Goal: Complete application form

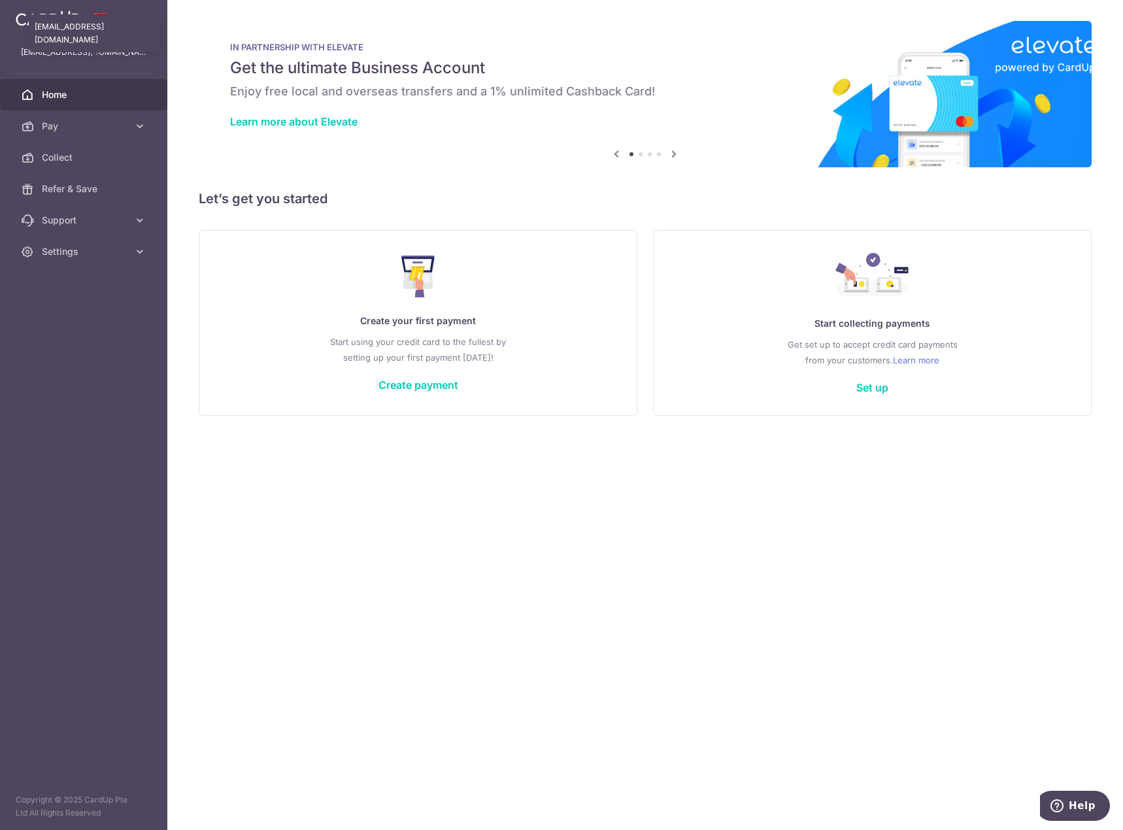
click at [92, 51] on p "[EMAIL_ADDRESS][DOMAIN_NAME]" at bounding box center [84, 52] width 126 height 13
click at [82, 247] on span "Settings" at bounding box center [85, 251] width 86 height 13
click at [102, 130] on span "Pay" at bounding box center [85, 126] width 86 height 13
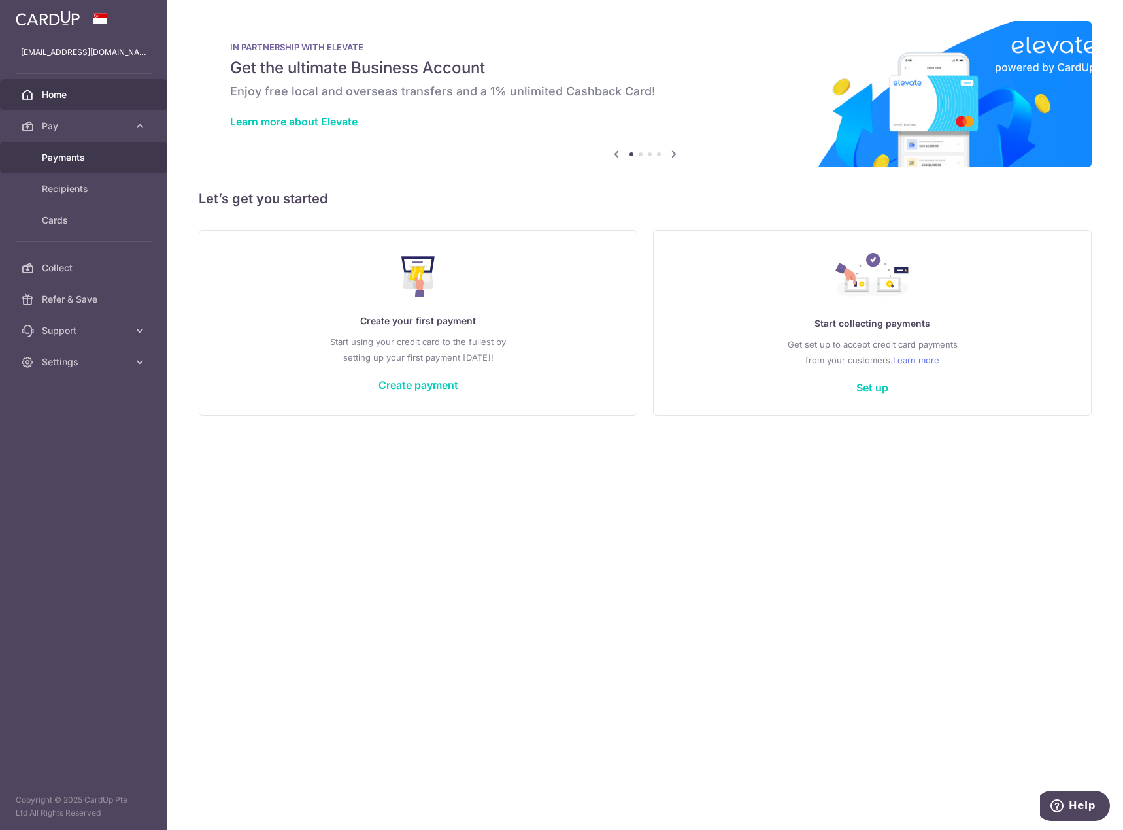
click at [95, 162] on span "Payments" at bounding box center [85, 157] width 86 height 13
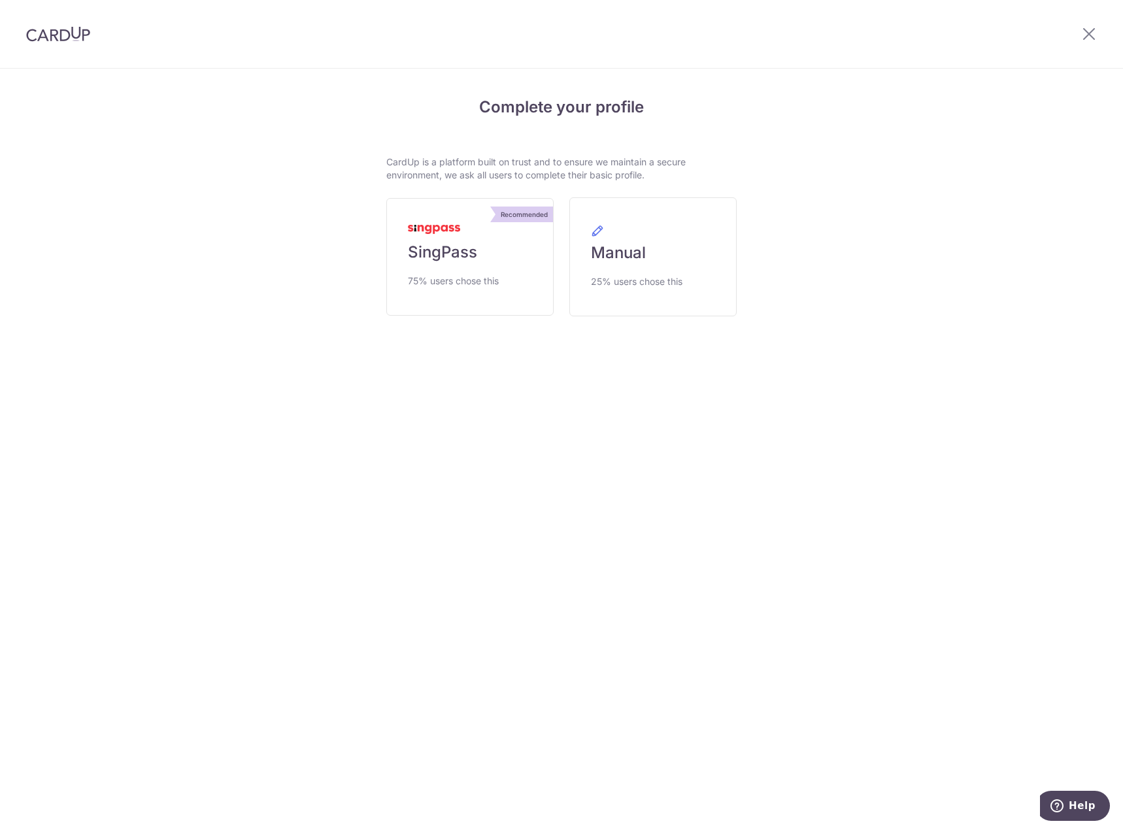
drag, startPoint x: 403, startPoint y: 162, endPoint x: 700, endPoint y: 179, distance: 296.7
click at [700, 179] on p "CardUp is a platform built on trust and to ensure we maintain a secure environm…" at bounding box center [561, 169] width 350 height 26
click at [475, 278] on span "75% users chose this" at bounding box center [453, 281] width 91 height 16
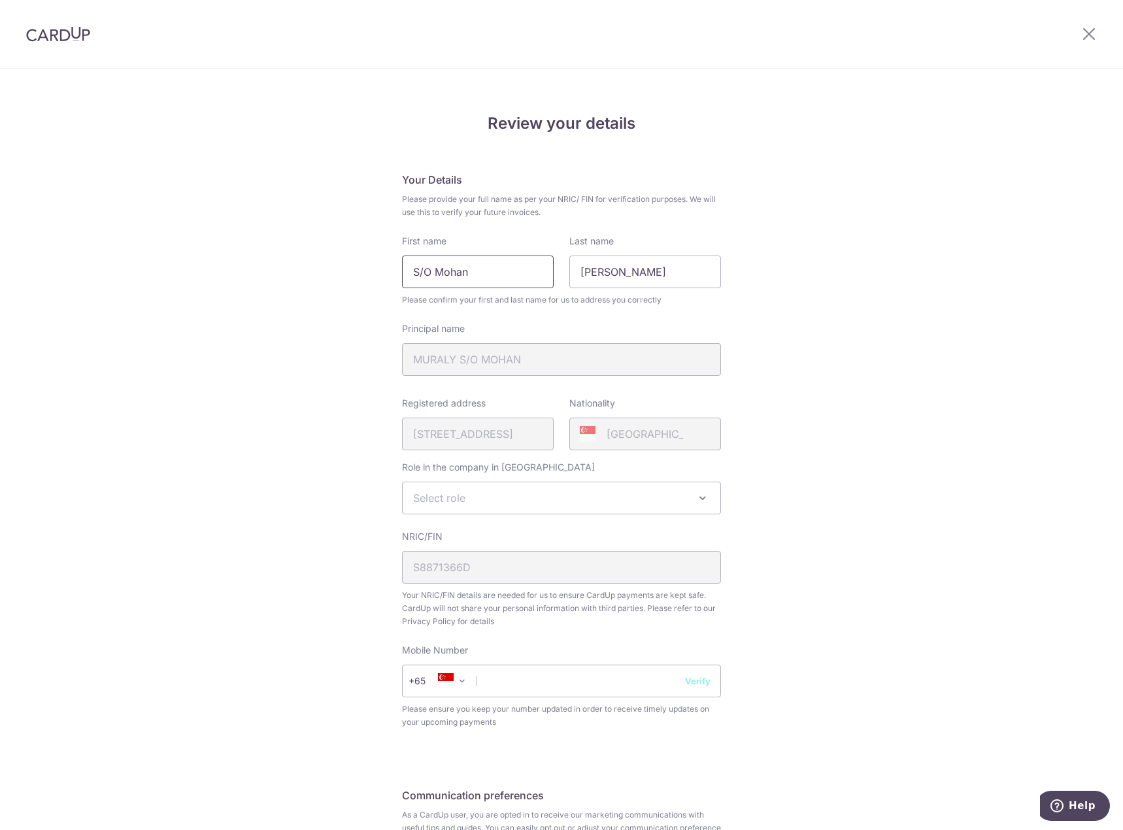
click at [464, 281] on input "S/O Mohan" at bounding box center [478, 272] width 152 height 33
drag, startPoint x: 433, startPoint y: 273, endPoint x: 341, endPoint y: 271, distance: 92.2
click at [343, 271] on div "Review your details Your Details Please provide your full name as per your NRIC…" at bounding box center [561, 518] width 1123 height 899
type input "Mohan"
click at [905, 343] on div "Review your details Your Details Please provide your full name as per your NRIC…" at bounding box center [561, 518] width 1123 height 899
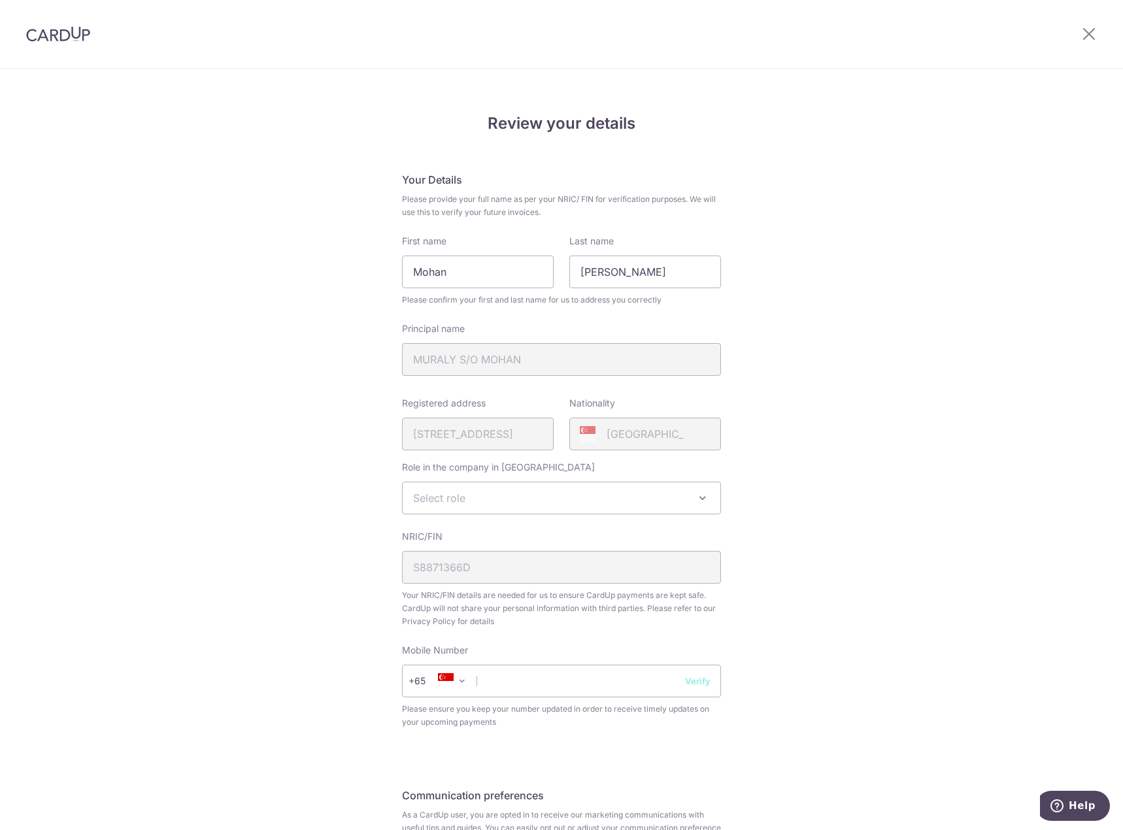
scroll to position [131, 0]
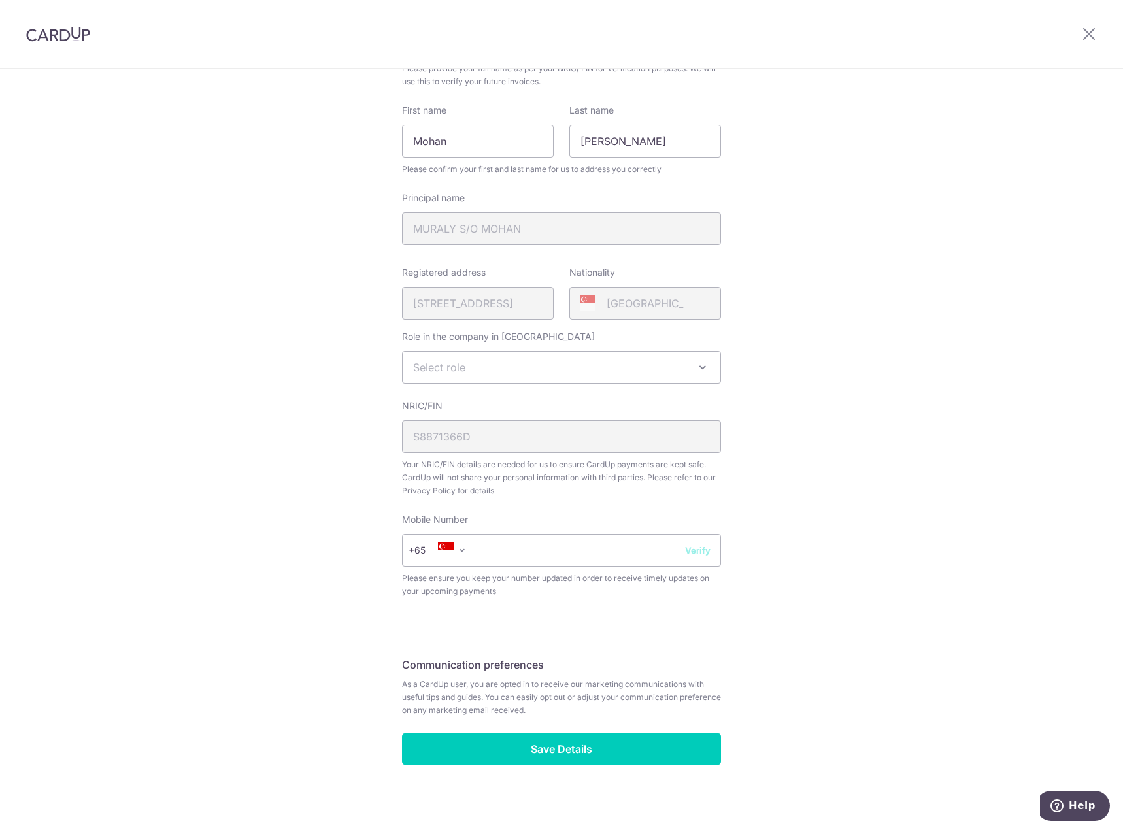
click at [669, 362] on span "Select role" at bounding box center [562, 367] width 318 height 31
select select "other"
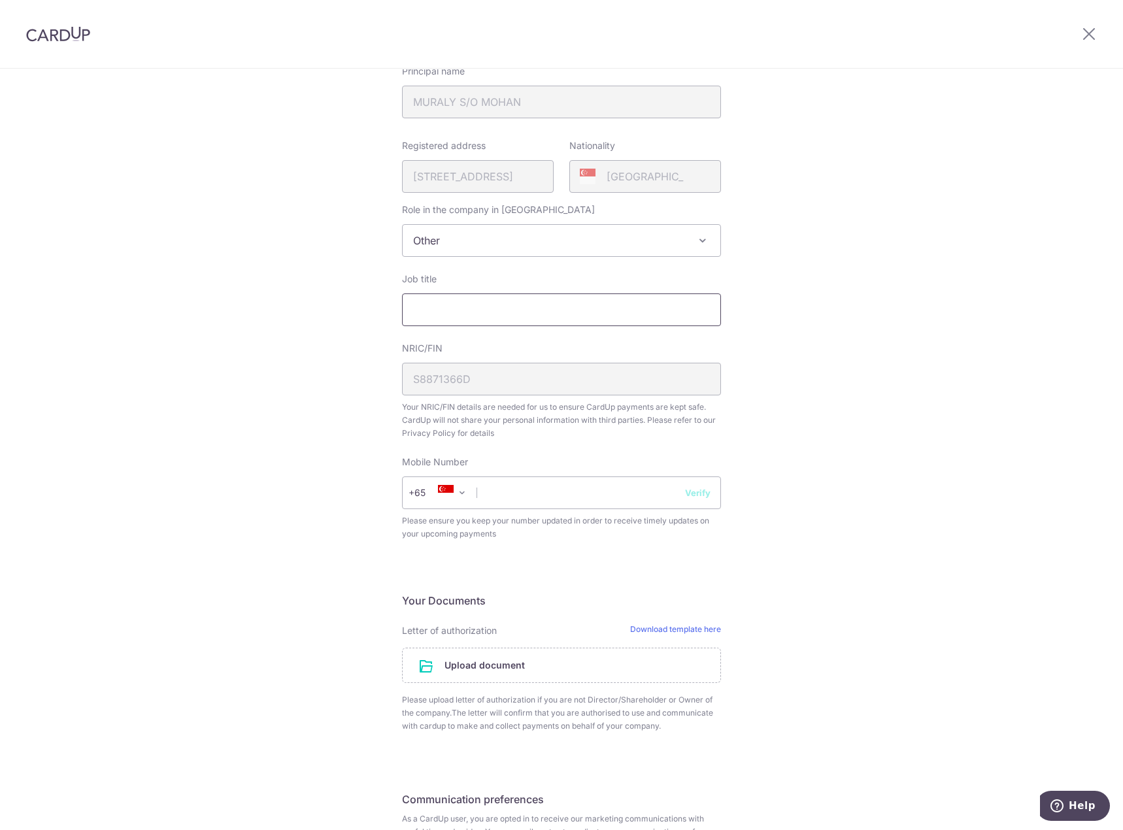
click at [497, 316] on input "Job title" at bounding box center [561, 310] width 319 height 33
type input "Manager"
click at [545, 497] on input "text" at bounding box center [561, 493] width 319 height 33
type input "90084570"
click at [854, 539] on div "Review your details Your Details Please provide your full name as per your NRIC…" at bounding box center [561, 392] width 1123 height 1161
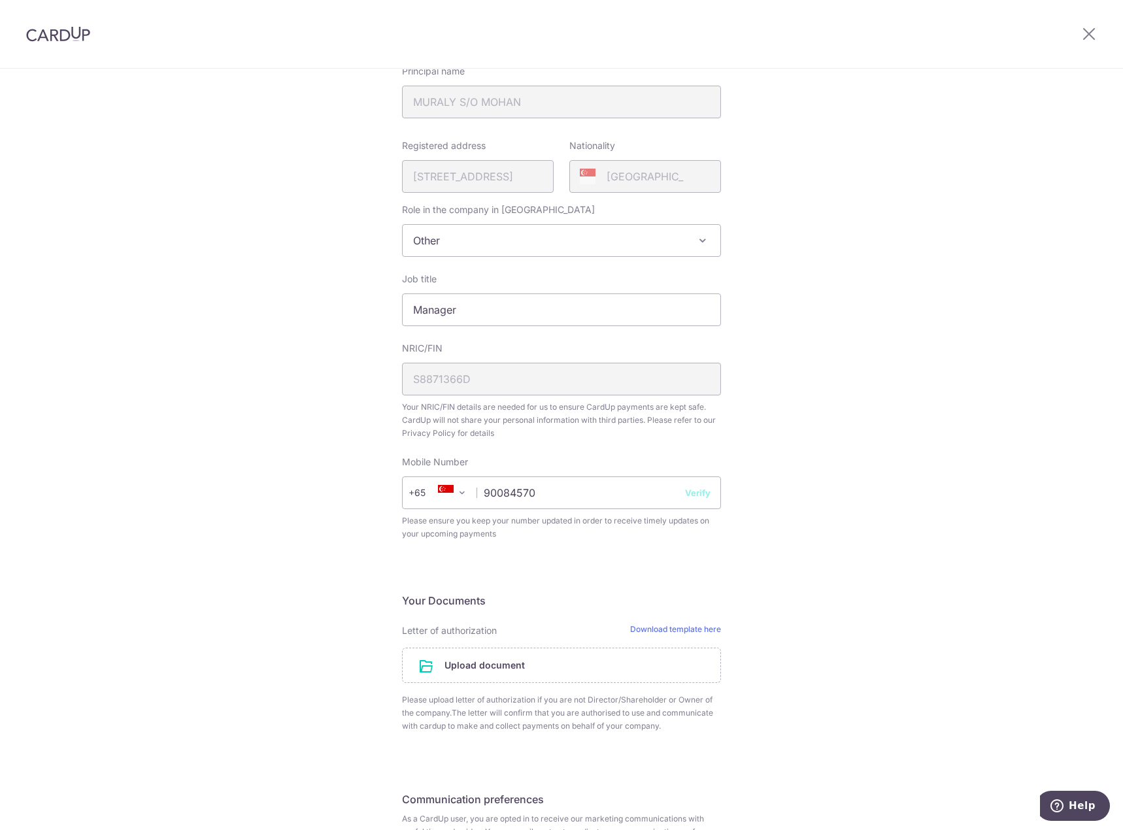
scroll to position [400, 0]
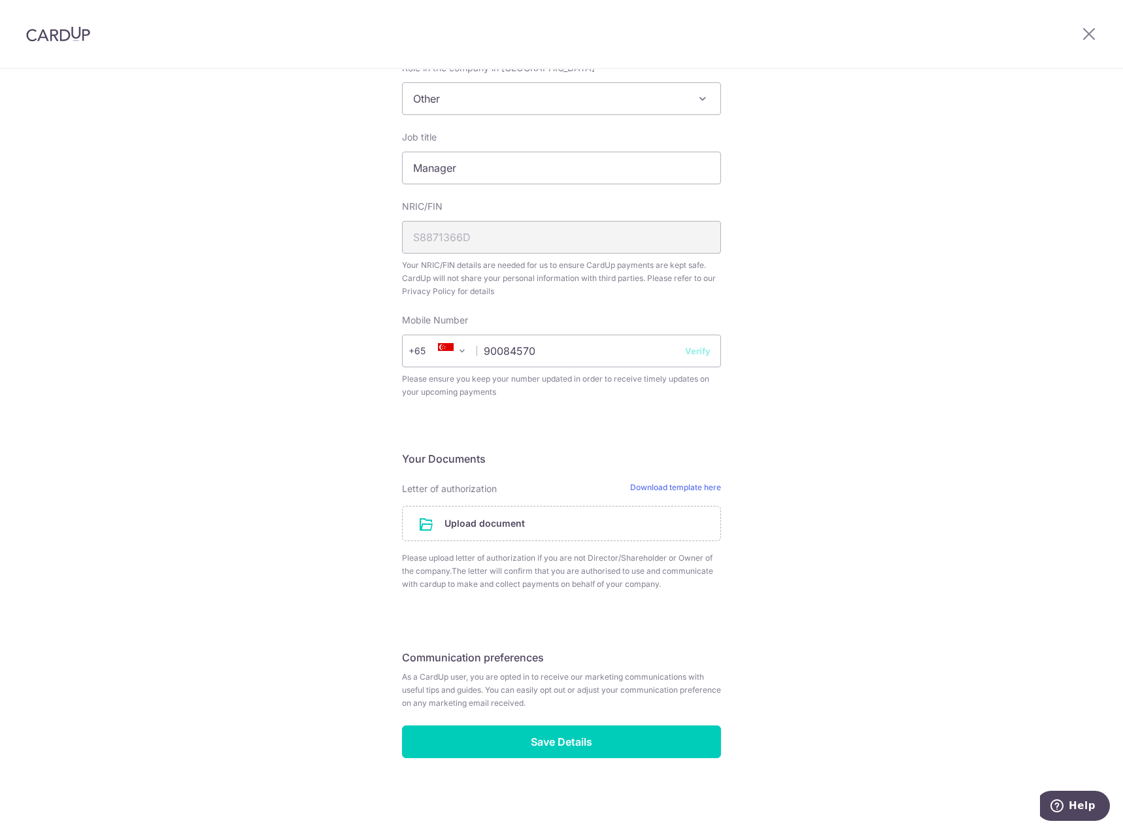
drag, startPoint x: 441, startPoint y: 560, endPoint x: 653, endPoint y: 588, distance: 213.7
click at [653, 588] on span "Please upload letter of authorization if you are not Director/Shareholder or Ow…" at bounding box center [561, 571] width 319 height 39
click at [825, 580] on div "Review your details Your Details Please provide your full name as per your NRIC…" at bounding box center [561, 250] width 1123 height 1161
